Goal: Transaction & Acquisition: Purchase product/service

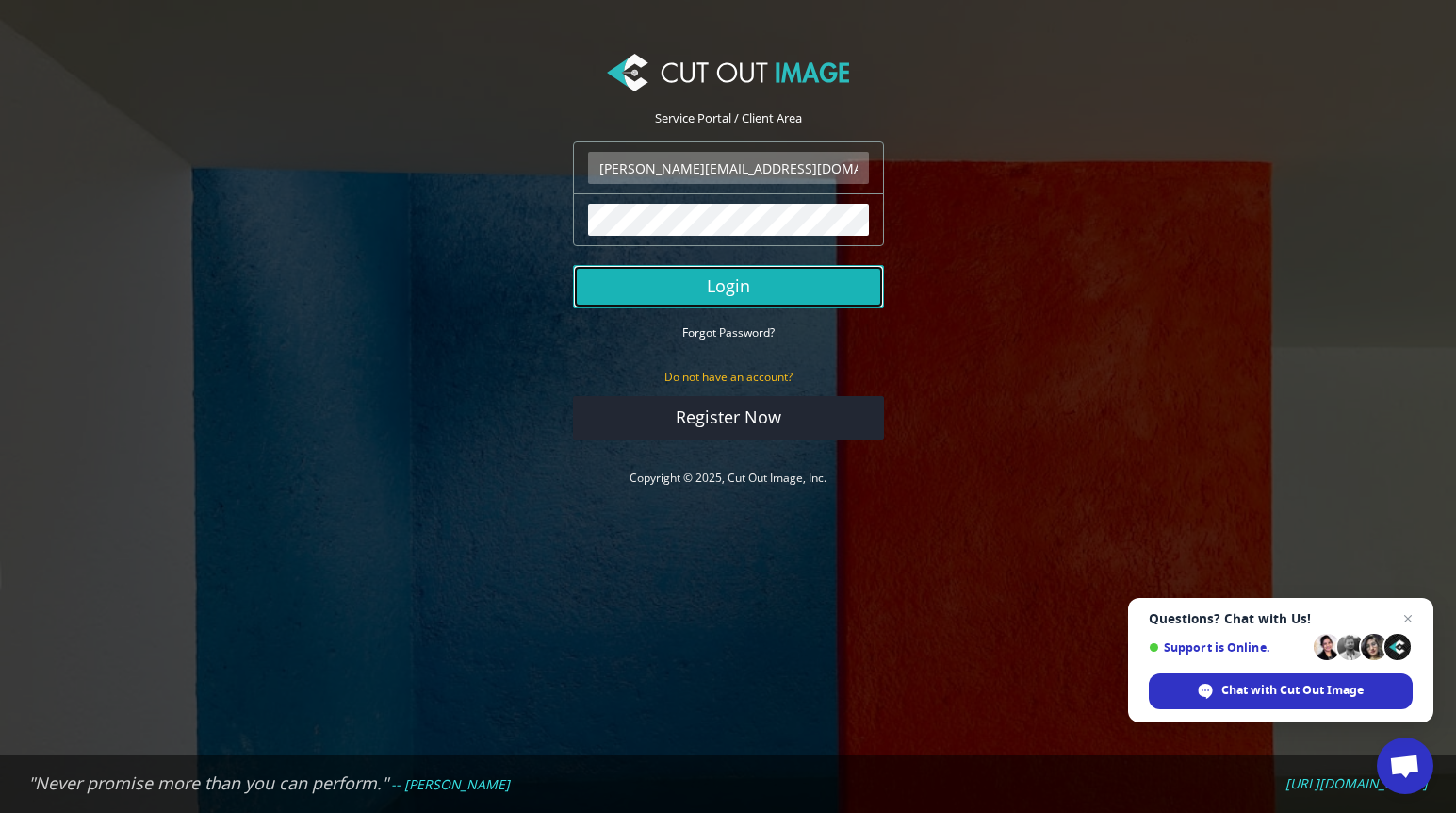
click at [706, 281] on button "Login" at bounding box center [728, 287] width 311 height 44
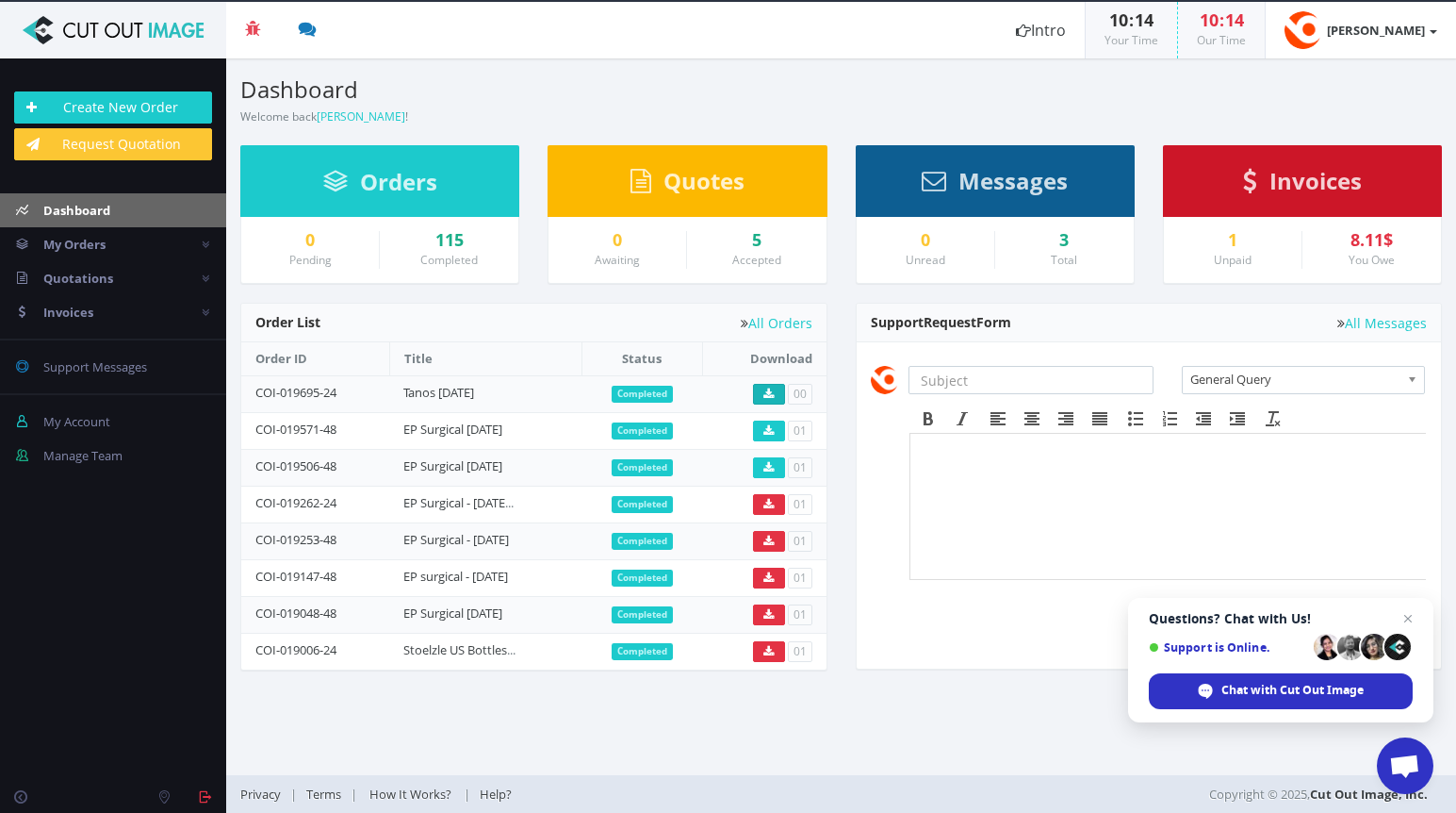
click at [773, 391] on icon at bounding box center [769, 394] width 10 height 11
click at [1289, 201] on div "Invoices" at bounding box center [1303, 181] width 279 height 72
click at [1287, 190] on span "Invoices" at bounding box center [1316, 180] width 92 height 31
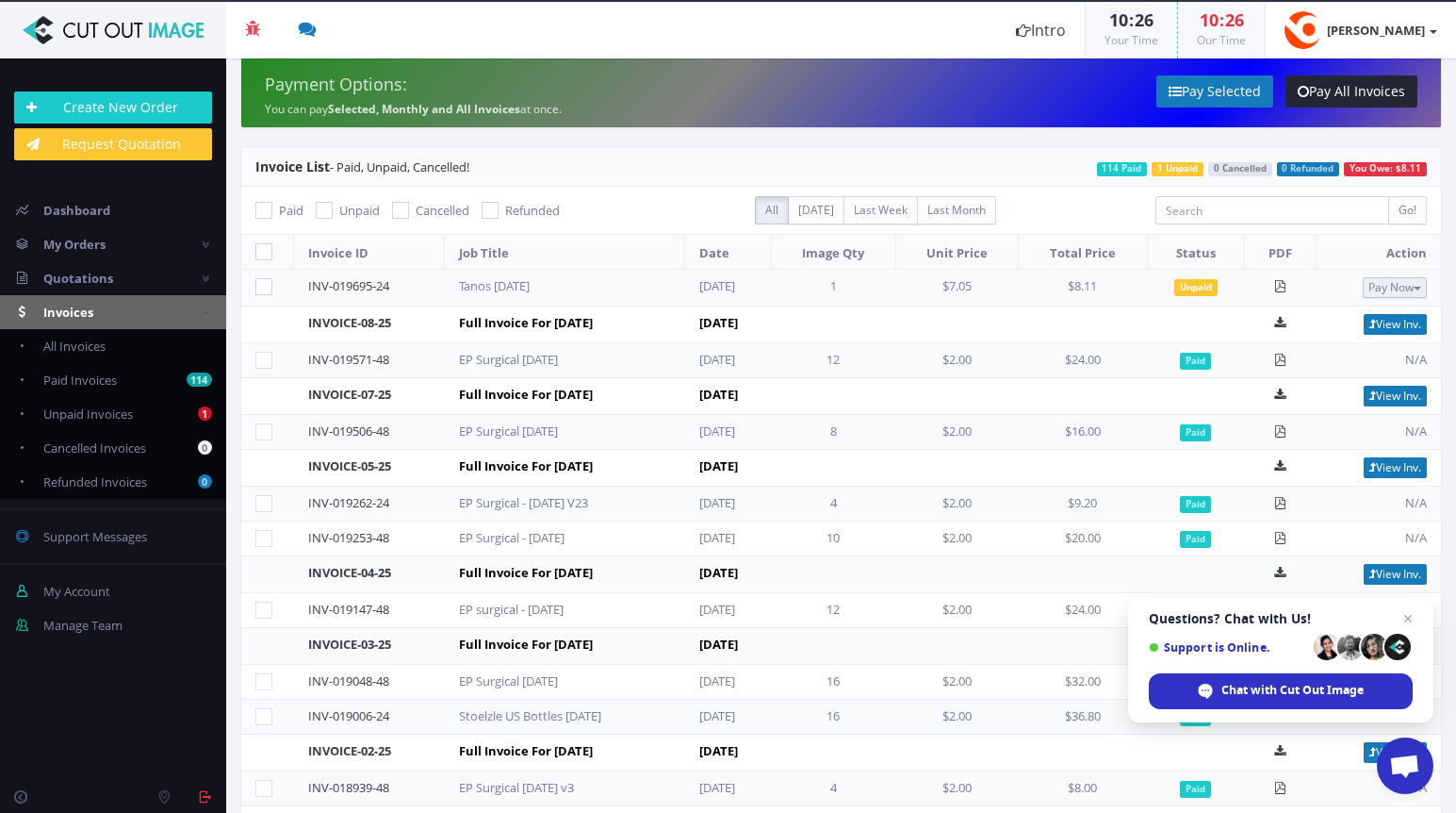
click at [1397, 291] on button "Pay Now" at bounding box center [1395, 288] width 64 height 21
click at [1339, 343] on span "Credit Card" at bounding box center [1348, 347] width 74 height 18
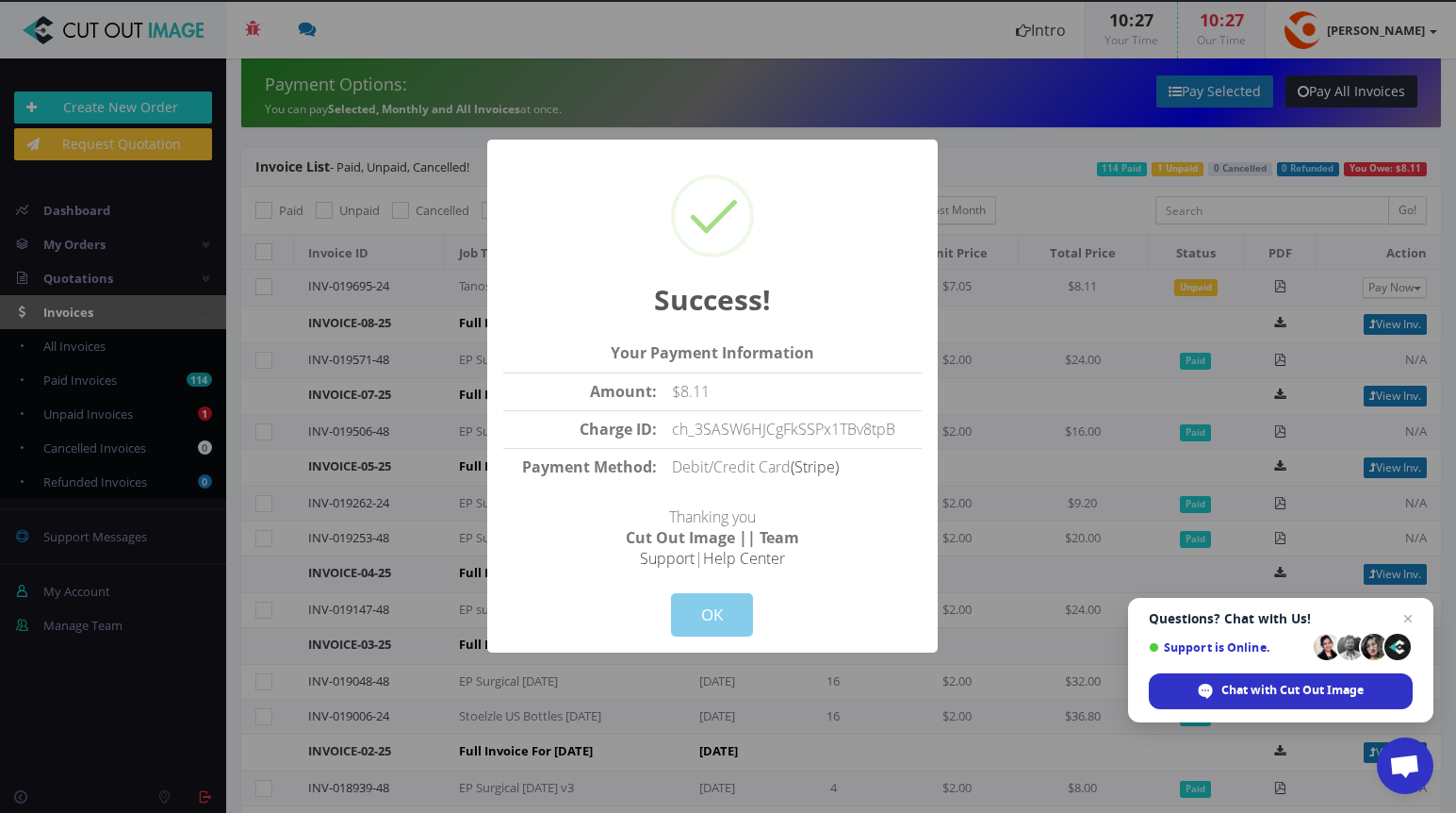
click at [727, 621] on button "OK" at bounding box center [712, 615] width 82 height 44
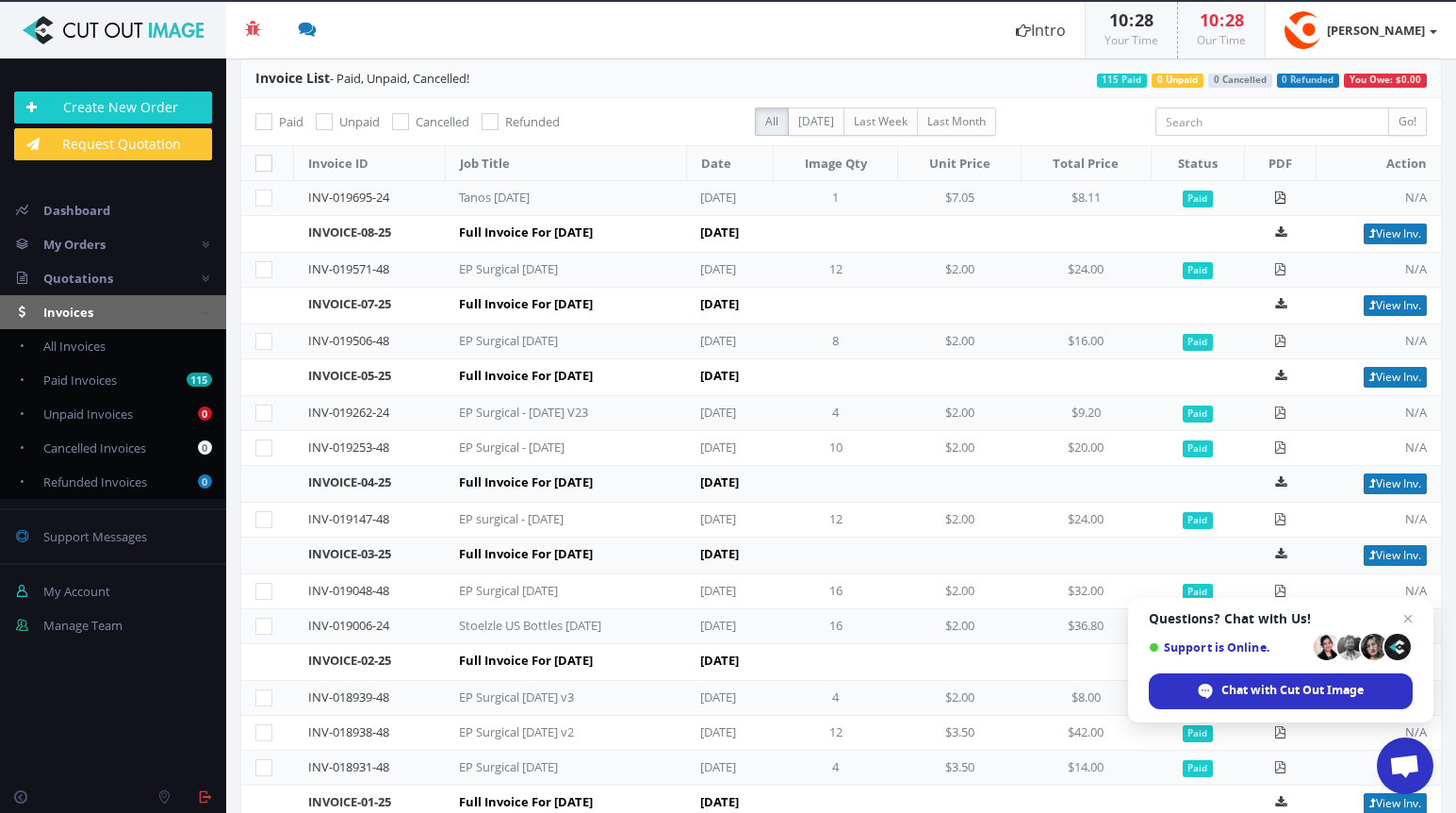
click at [1287, 200] on icon at bounding box center [1281, 197] width 12 height 12
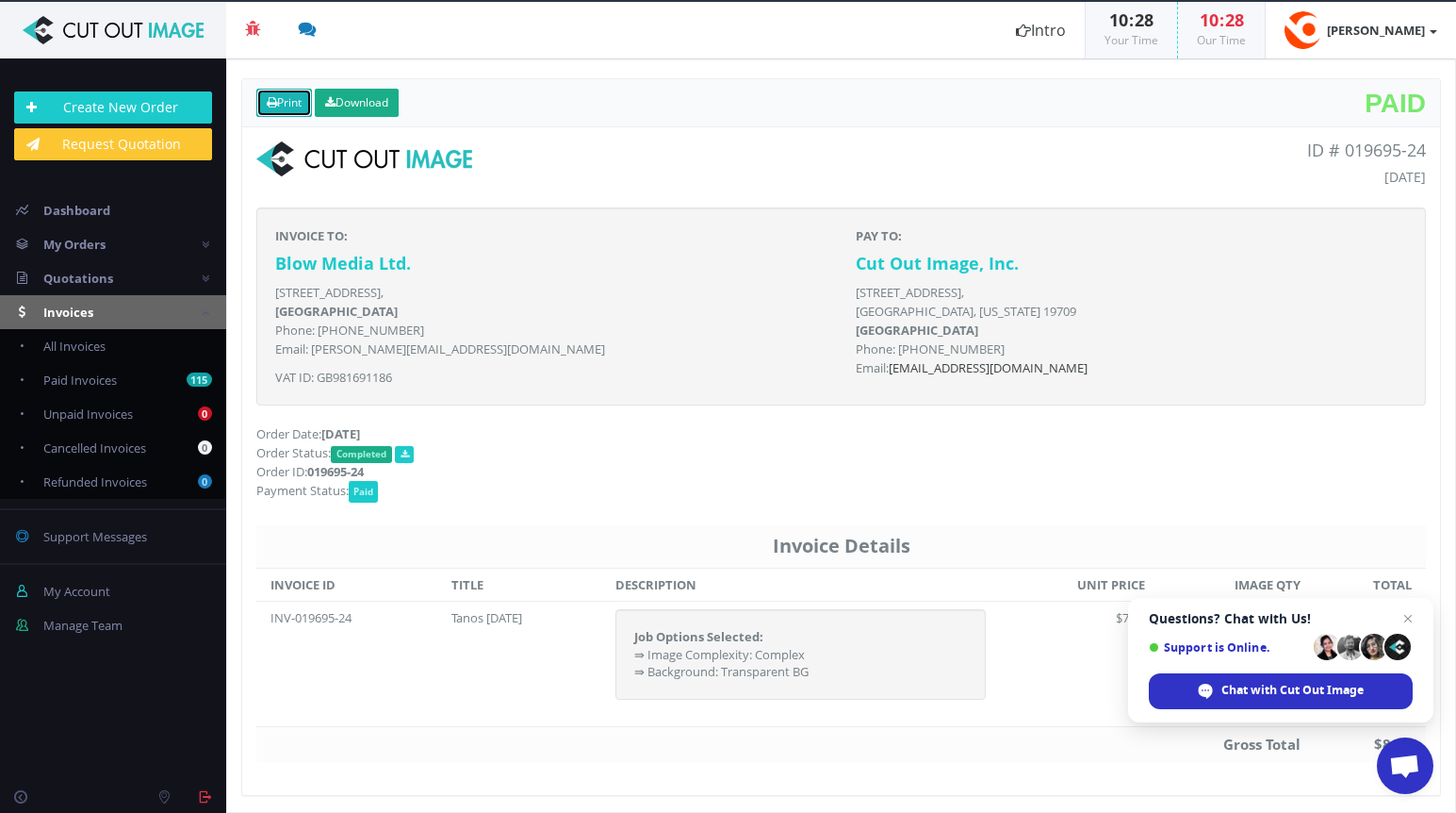
click at [279, 102] on link "Print" at bounding box center [284, 102] width 56 height 28
